Goal: Use online tool/utility: Utilize a website feature to perform a specific function

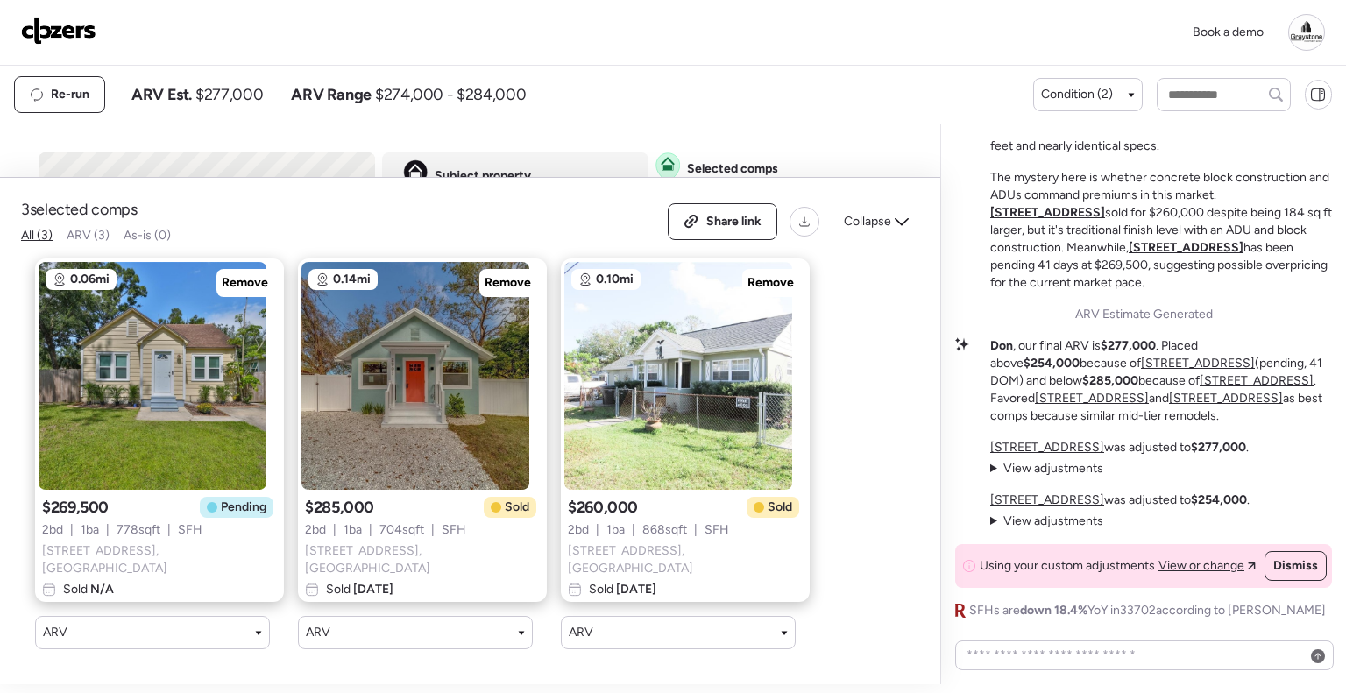
click at [70, 25] on img at bounding box center [58, 31] width 75 height 28
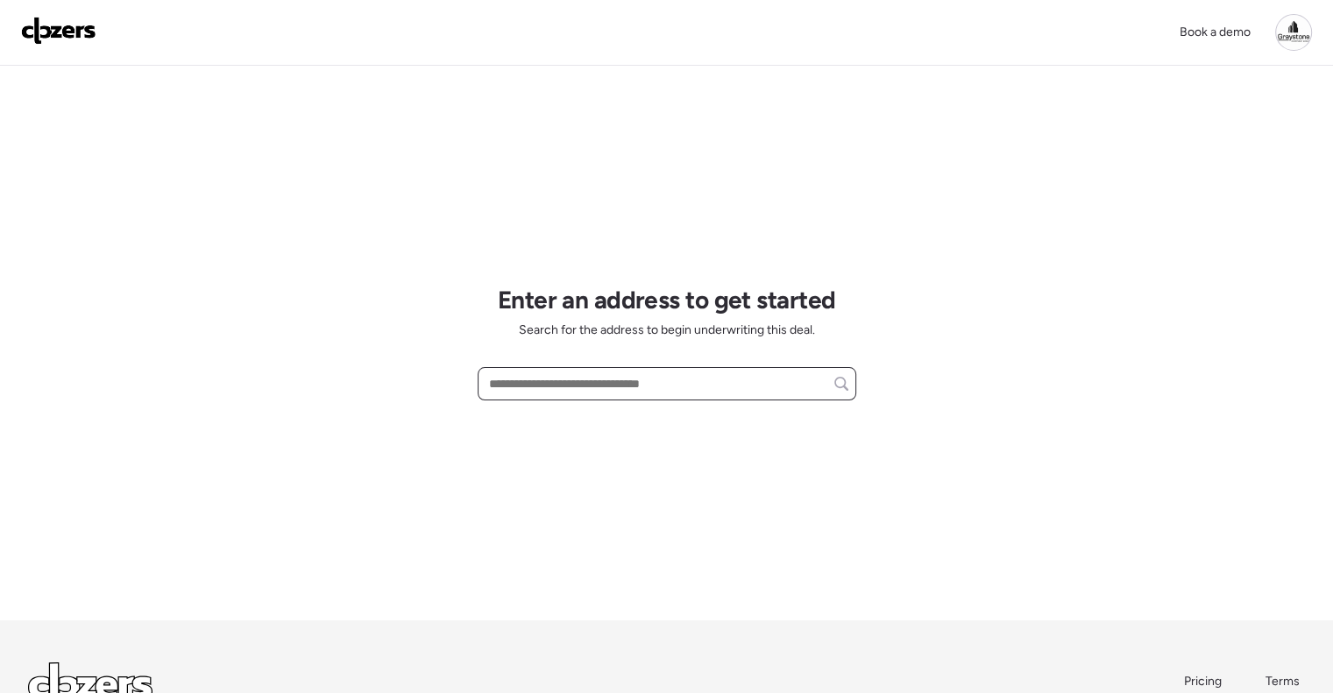
click at [576, 387] on input "text" at bounding box center [666, 384] width 363 height 25
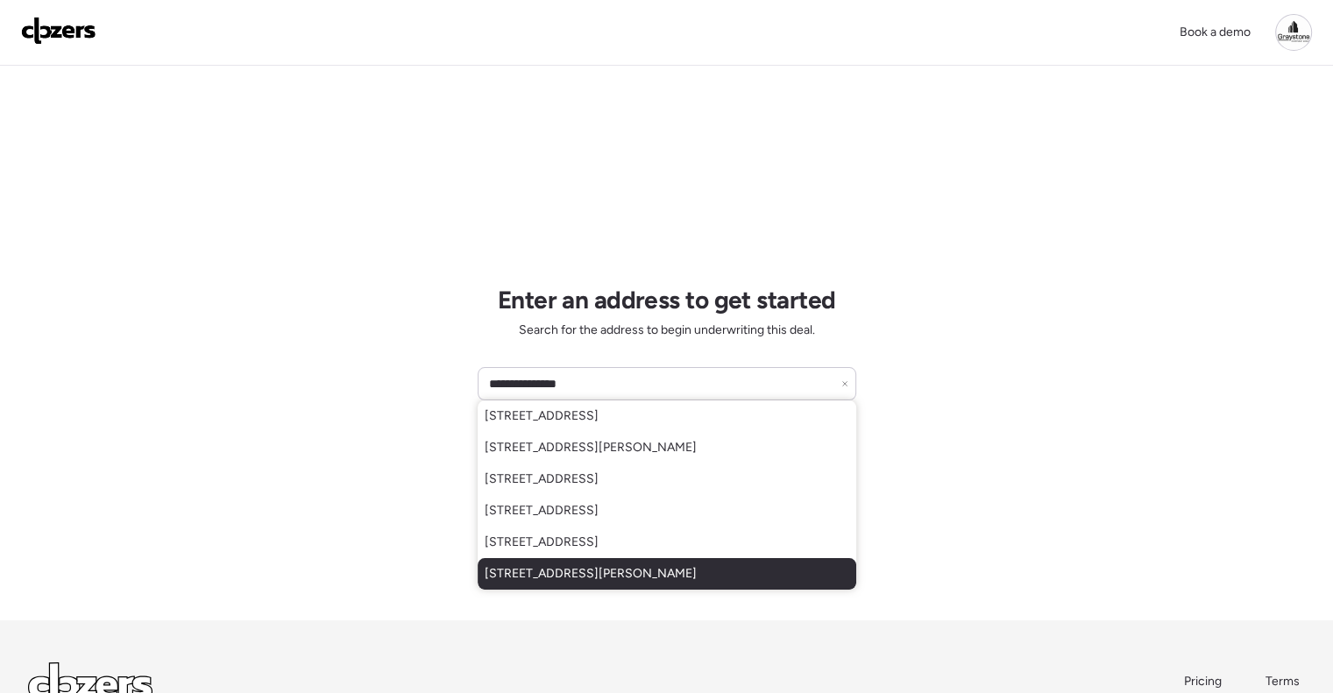
click at [630, 567] on span "42 Roosevelt Blvd, Beverly Hills, FL, 34465" at bounding box center [591, 574] width 212 height 18
type input "**********"
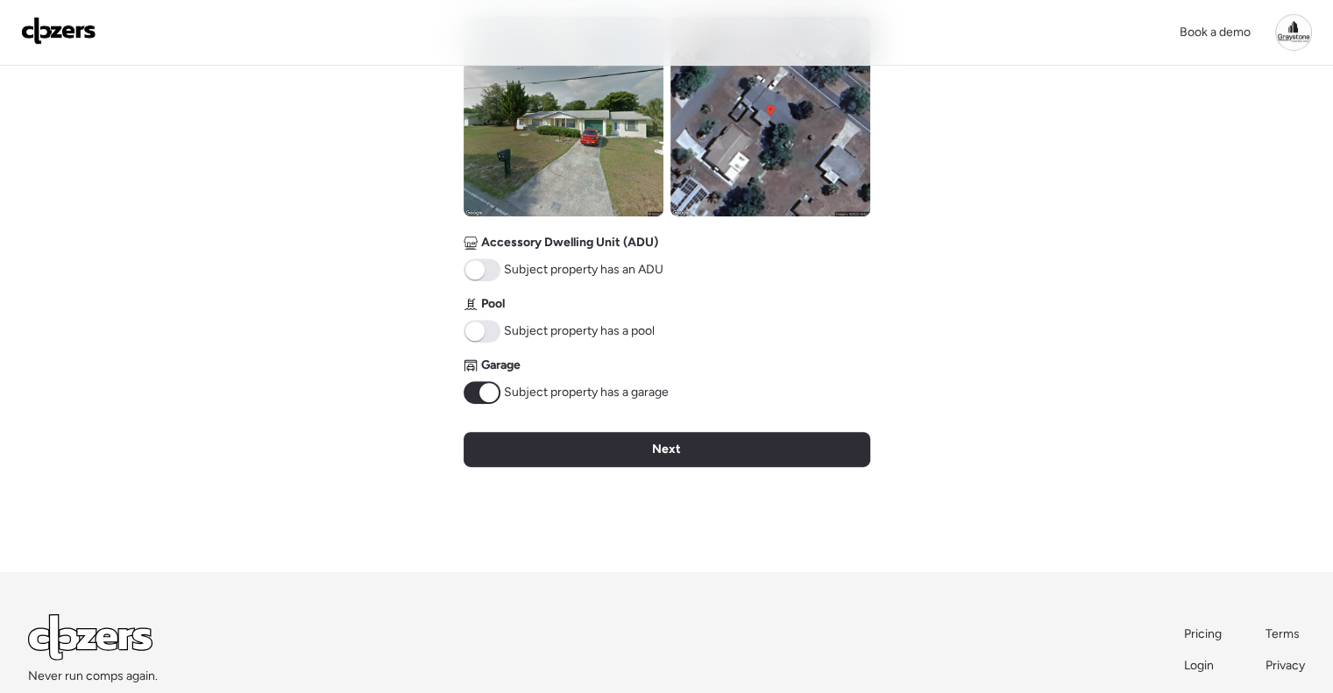
scroll to position [701, 0]
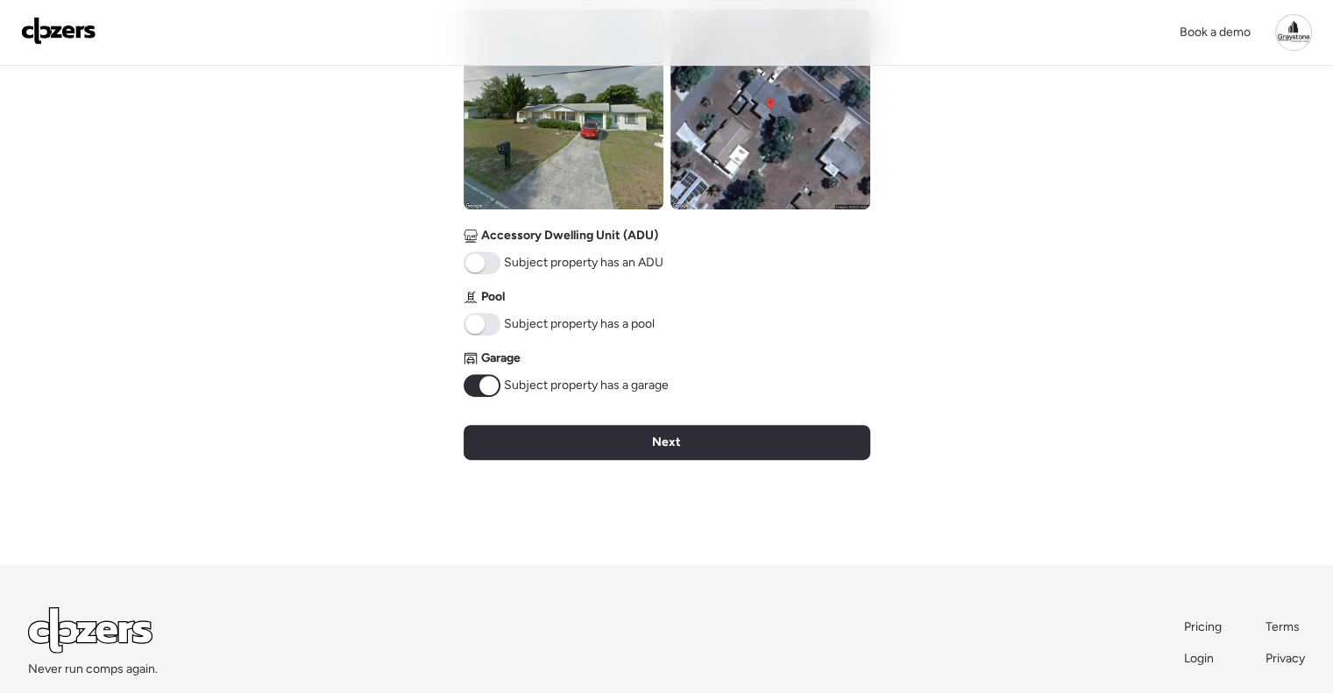
click at [486, 268] on span at bounding box center [482, 262] width 37 height 23
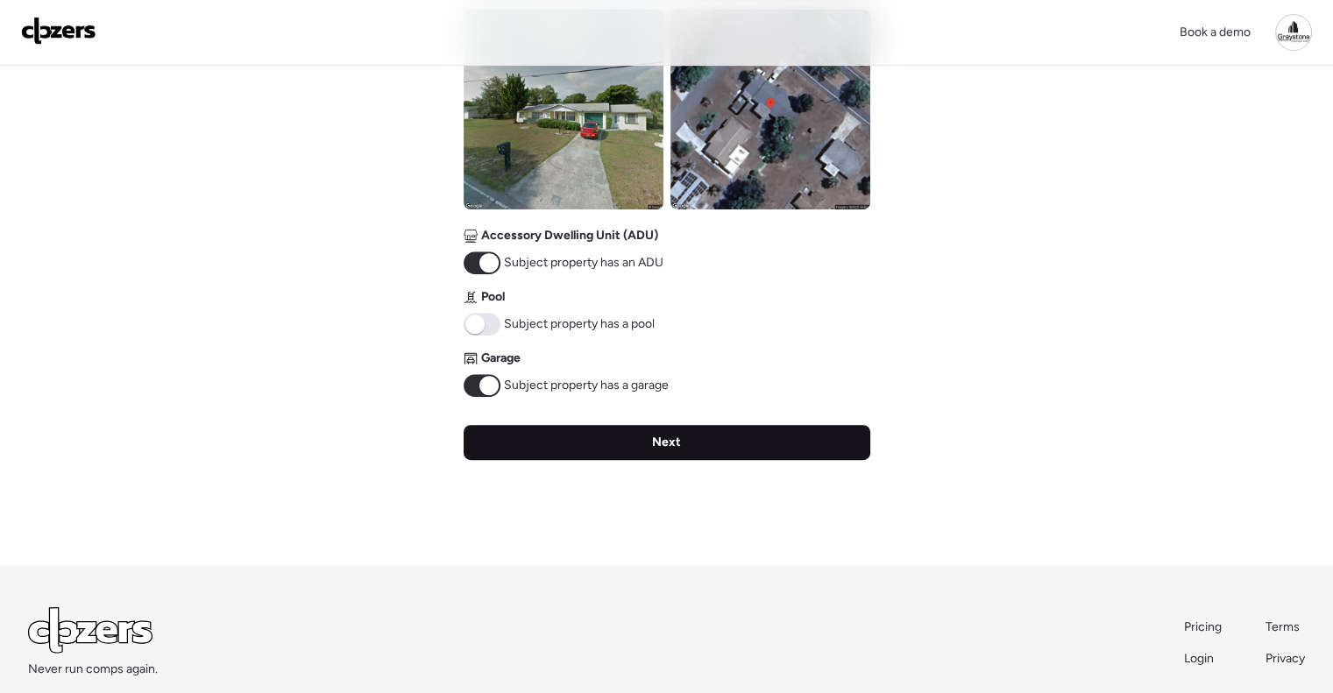
click at [621, 442] on div "Next" at bounding box center [667, 442] width 407 height 35
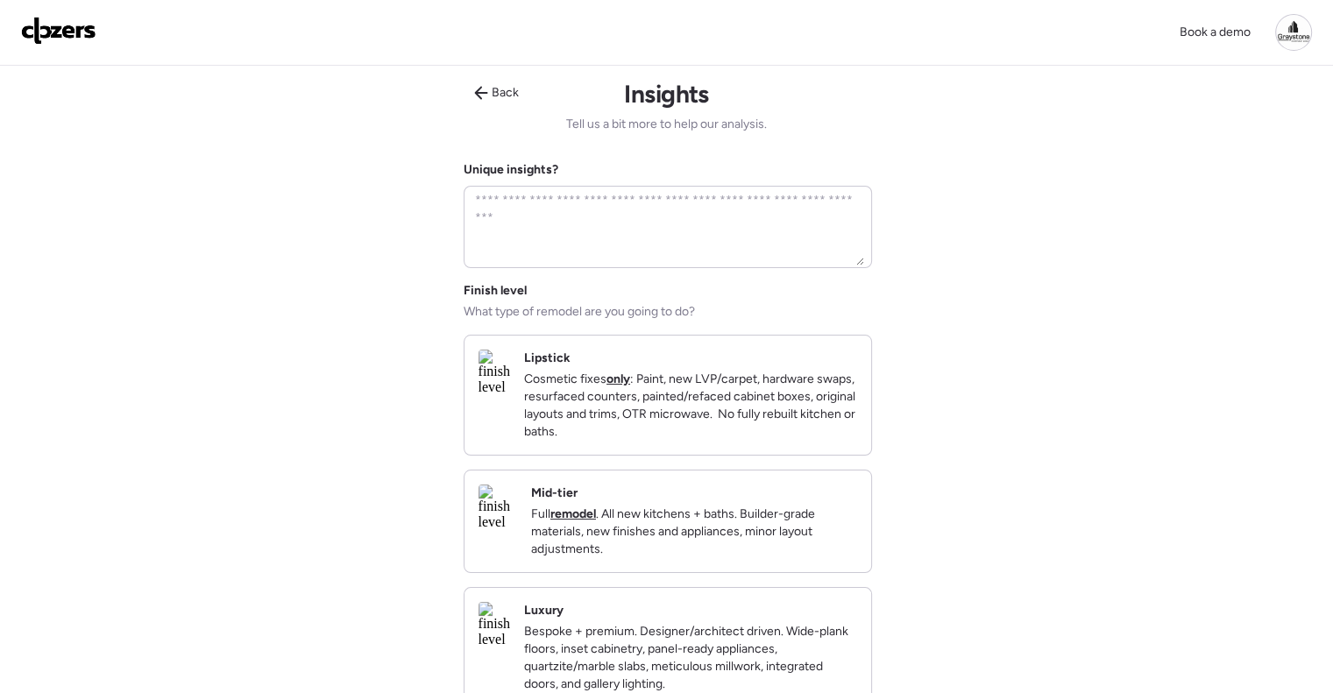
scroll to position [0, 0]
click at [732, 522] on p "Full remodel . All new kitchens + baths. Builder-grade materials, new finishes …" at bounding box center [694, 532] width 326 height 53
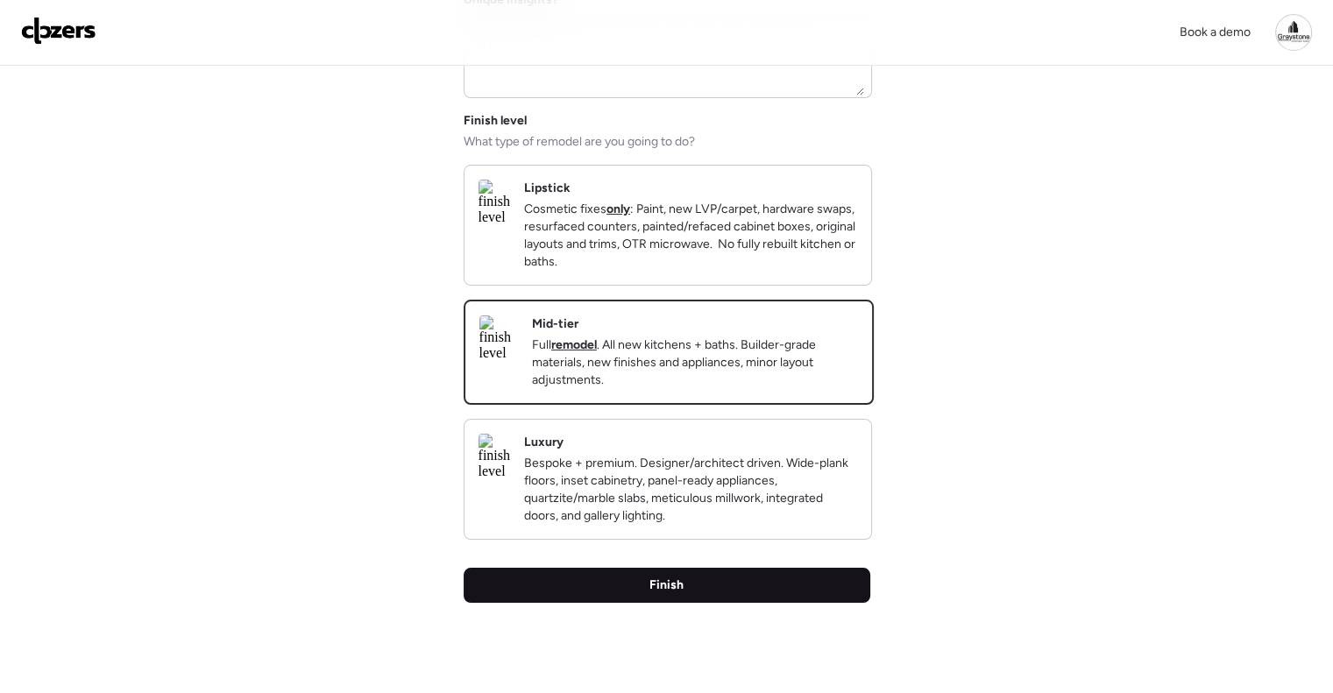
scroll to position [263, 0]
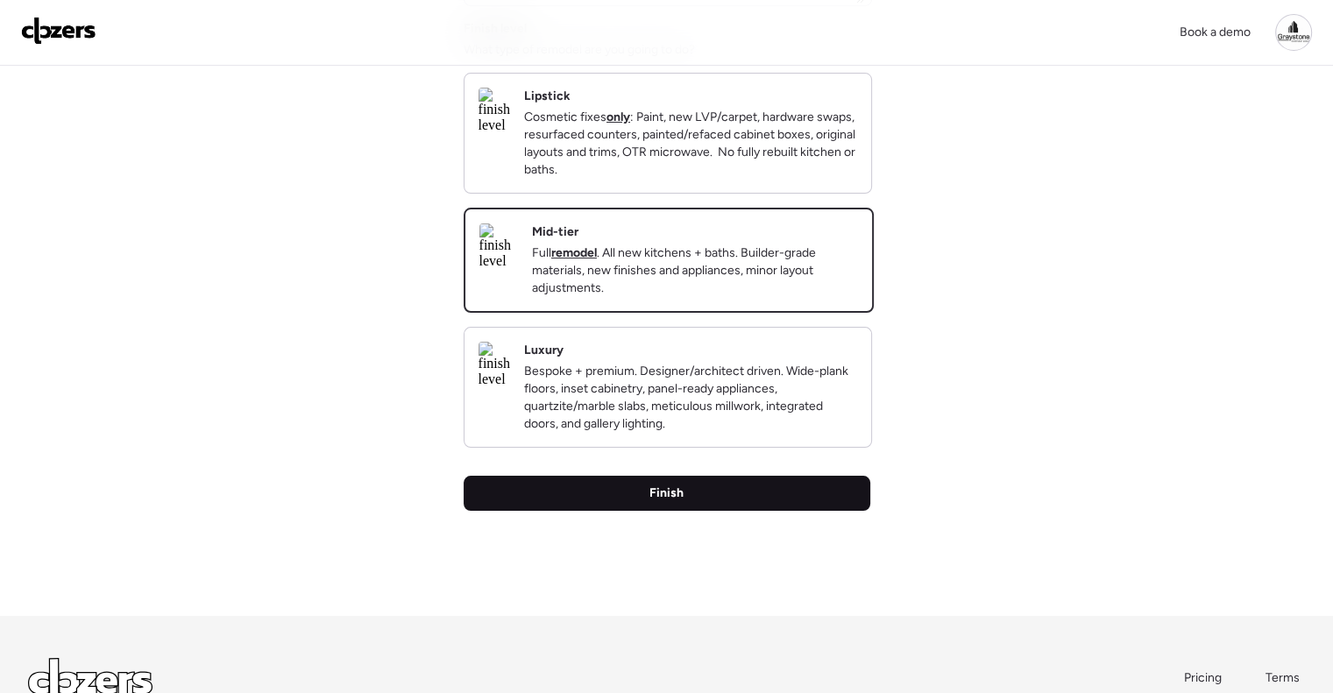
click at [717, 511] on div "Finish" at bounding box center [667, 493] width 407 height 35
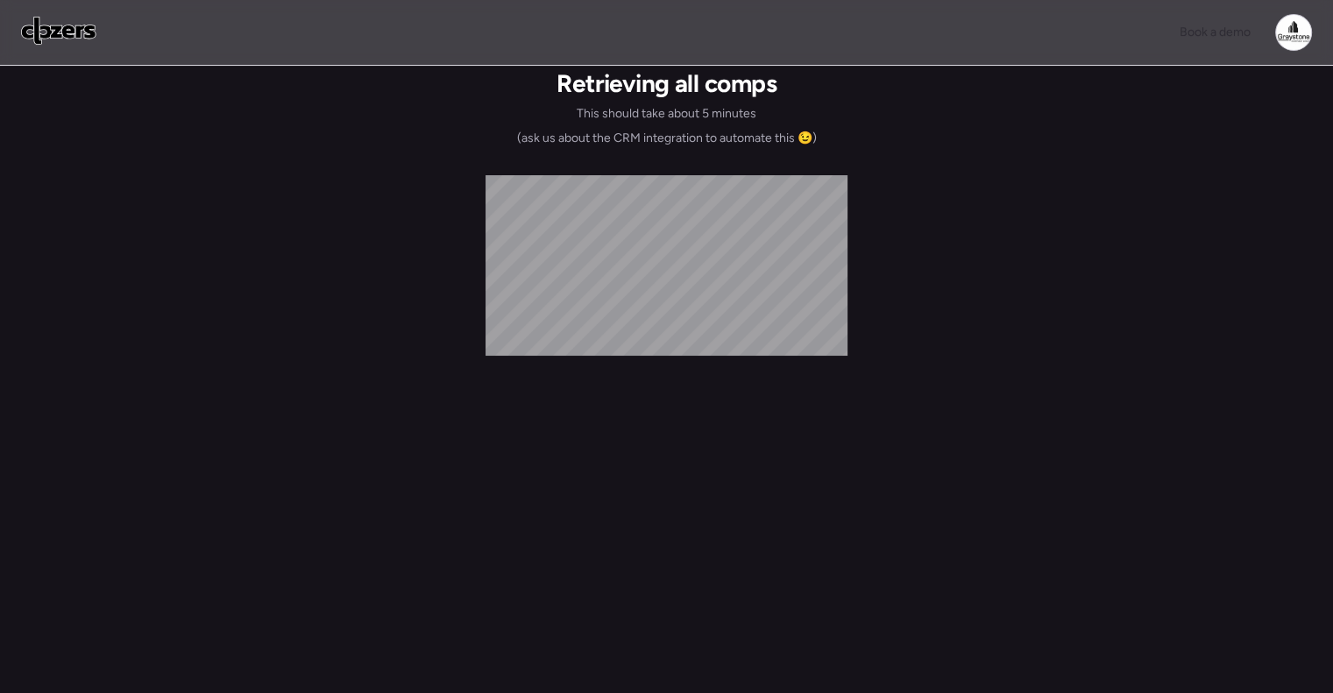
scroll to position [0, 0]
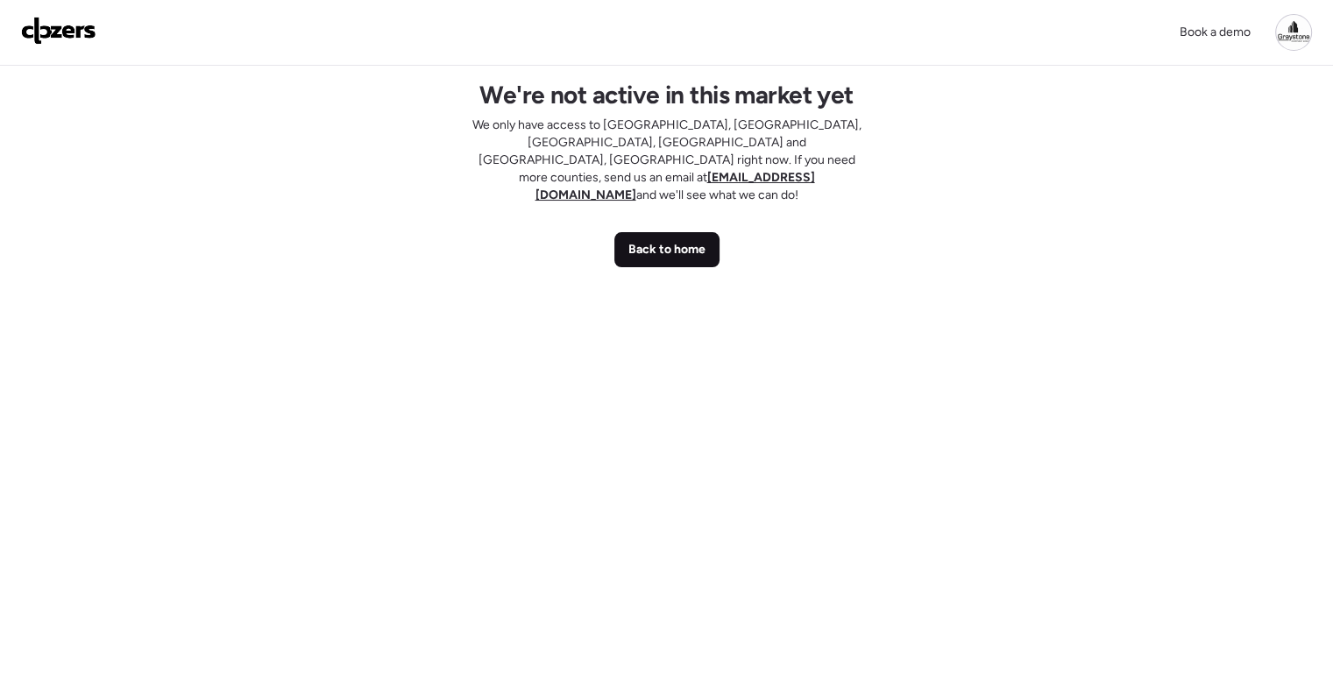
click at [658, 232] on div "Back to home" at bounding box center [666, 249] width 105 height 35
